Goal: Entertainment & Leisure: Browse casually

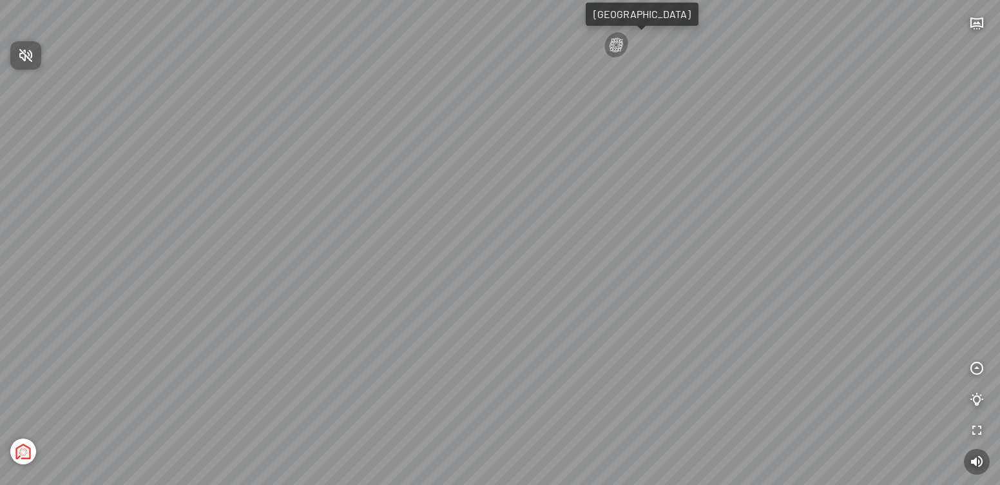
click at [978, 21] on div at bounding box center [500, 242] width 1000 height 485
click at [978, 19] on icon "button" at bounding box center [976, 22] width 15 height 15
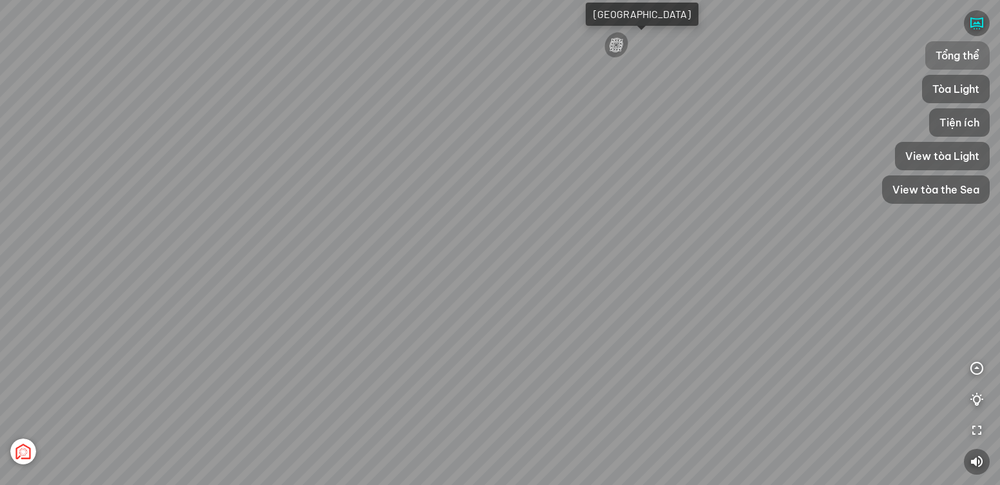
click at [963, 50] on span "Tổng thể" at bounding box center [958, 55] width 44 height 15
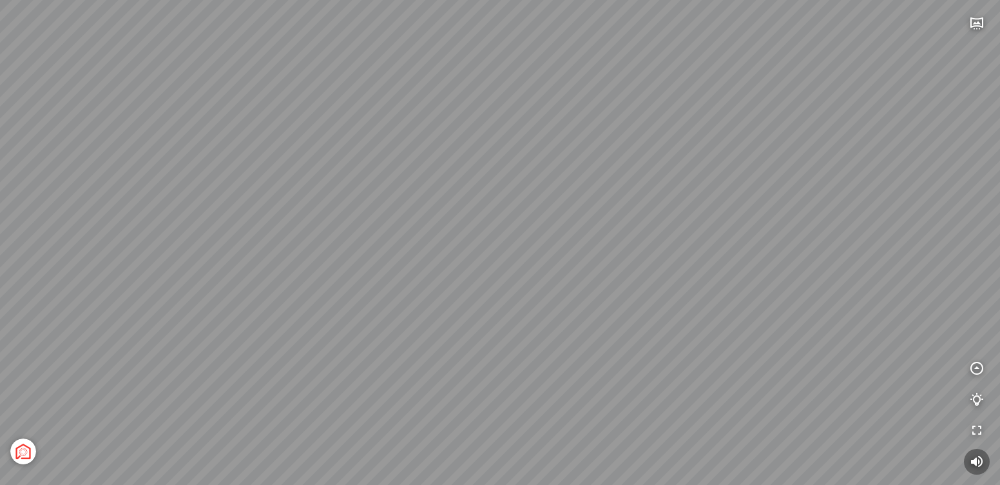
drag, startPoint x: 664, startPoint y: 380, endPoint x: 525, endPoint y: 360, distance: 139.9
click at [525, 360] on div "[GEOGRAPHIC_DATA] 3.6 km KN Links [GEOGRAPHIC_DATA] 5.9 km Thể Thao Bãi Biển 0 …" at bounding box center [500, 242] width 1000 height 485
drag, startPoint x: 628, startPoint y: 404, endPoint x: 455, endPoint y: 282, distance: 211.4
click at [451, 286] on div "[GEOGRAPHIC_DATA] 3.6 km KN Links [GEOGRAPHIC_DATA] 5.9 km Thể Thao Bãi Biển 0 …" at bounding box center [500, 242] width 1000 height 485
drag, startPoint x: 581, startPoint y: 341, endPoint x: 681, endPoint y: 347, distance: 100.1
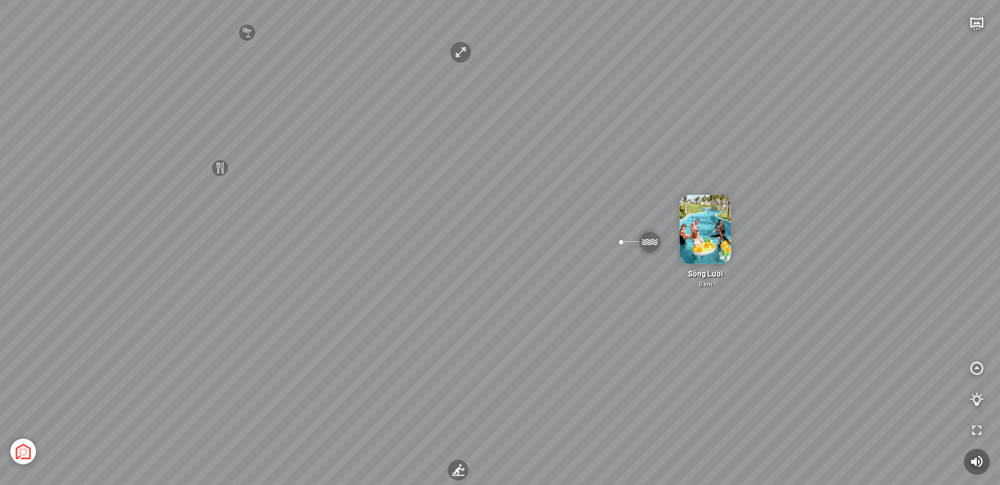
click at [681, 347] on div "[GEOGRAPHIC_DATA] 3.6 km KN Links [GEOGRAPHIC_DATA] 5.9 km Thể Thao Bãi Biển 0 …" at bounding box center [500, 242] width 1000 height 485
